Goal: Check status: Check status

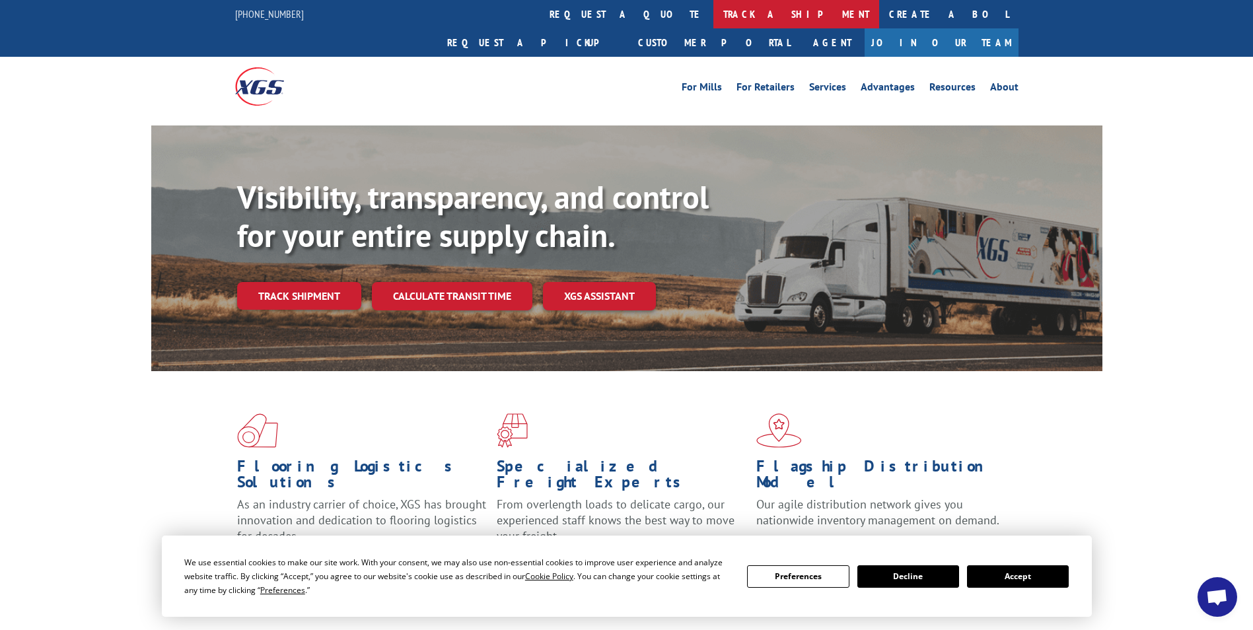
click at [713, 17] on link "track a shipment" at bounding box center [796, 14] width 166 height 28
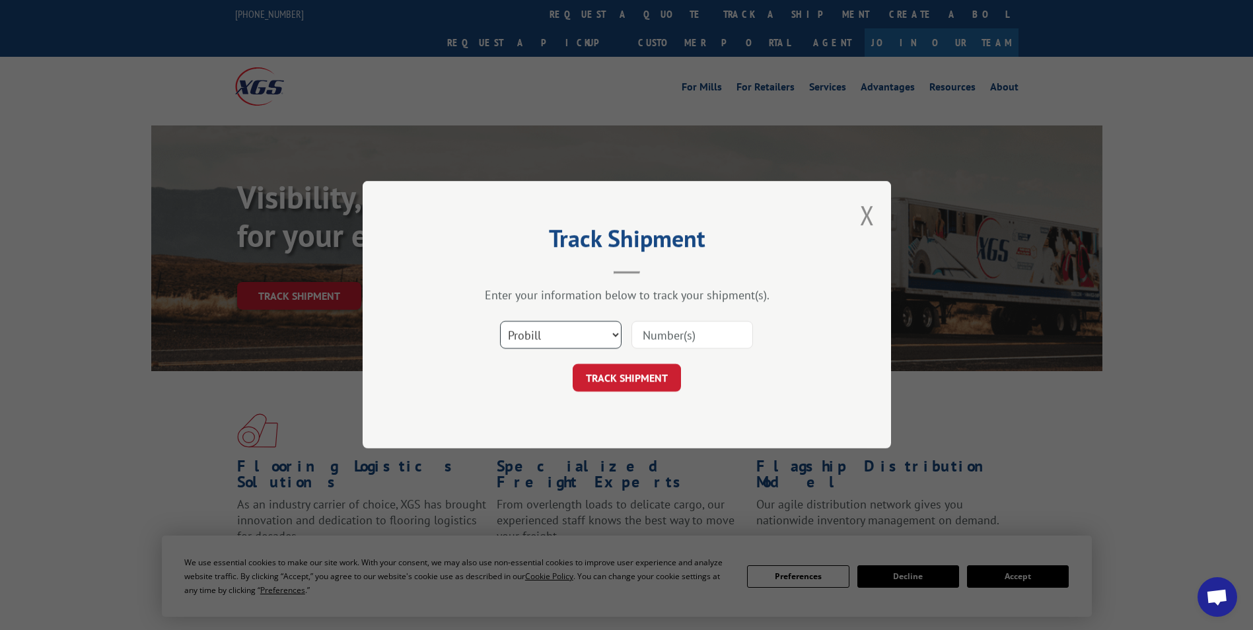
click at [568, 339] on select "Select category... Probill BOL PO" at bounding box center [561, 336] width 122 height 28
select select "bol"
click at [500, 322] on select "Select category... Probill BOL PO" at bounding box center [561, 336] width 122 height 28
click at [673, 328] on input at bounding box center [693, 336] width 122 height 28
paste input "5603945"
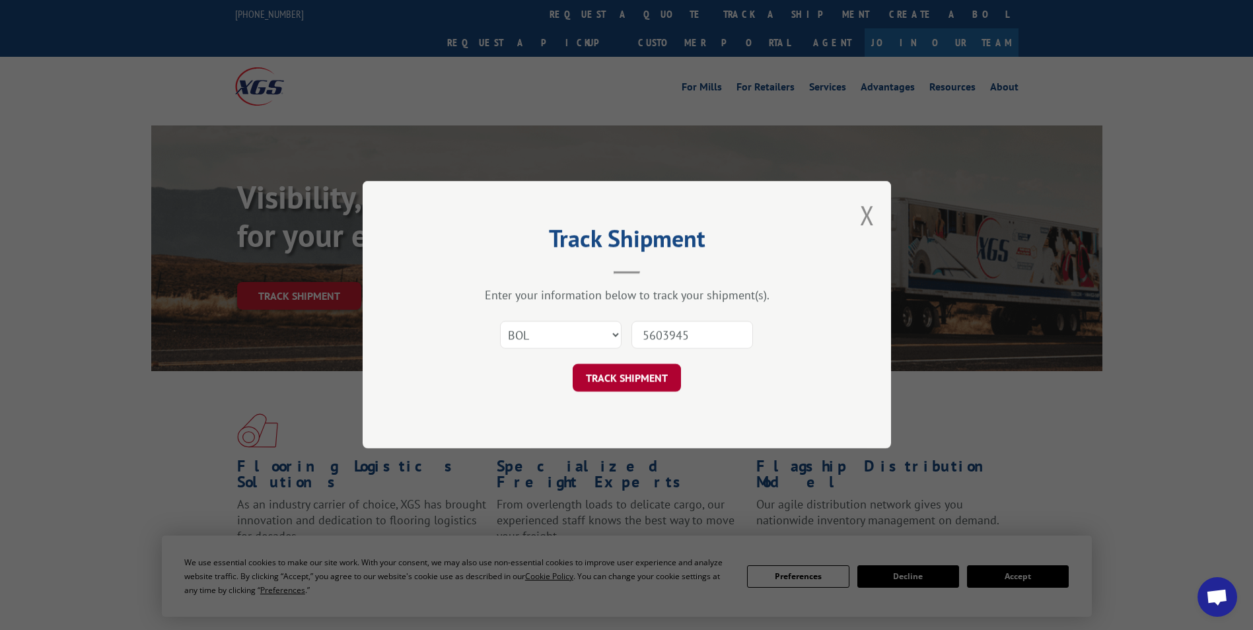
type input "5603945"
click at [630, 380] on button "TRACK SHIPMENT" at bounding box center [627, 379] width 108 height 28
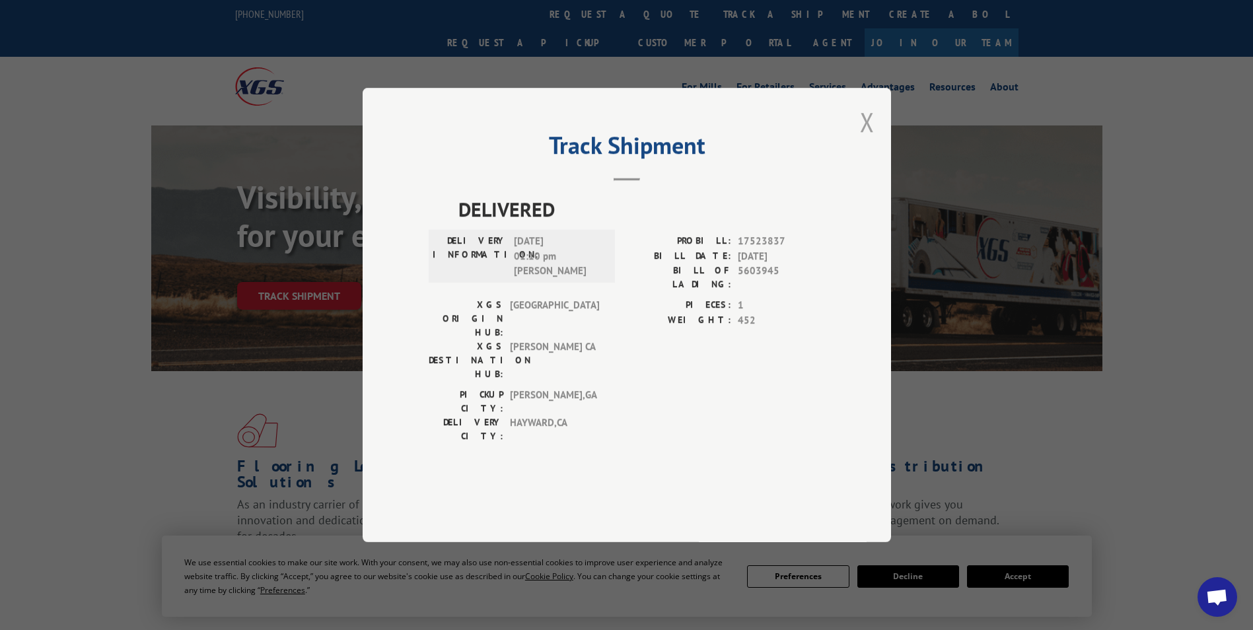
click at [867, 139] on button "Close modal" at bounding box center [867, 121] width 15 height 35
